Goal: Task Accomplishment & Management: Manage account settings

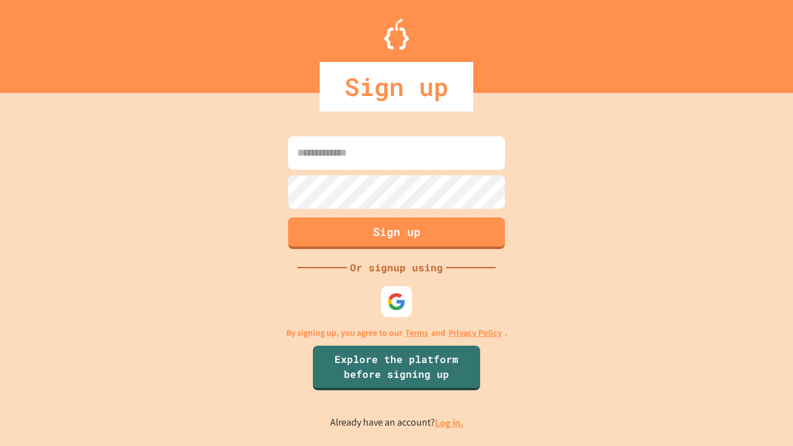
click at [450, 423] on link "Log in." at bounding box center [449, 422] width 29 height 13
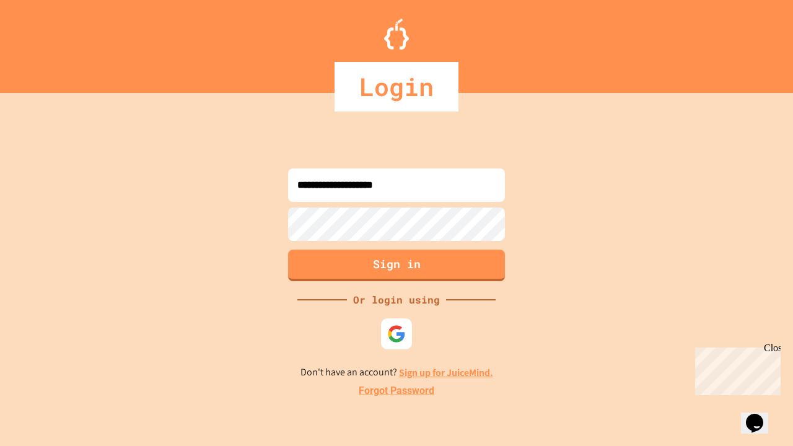
type input "**********"
